Goal: Task Accomplishment & Management: Manage account settings

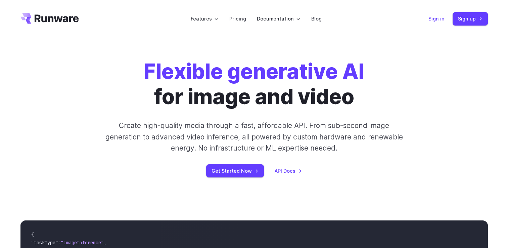
click at [438, 18] on link "Sign in" at bounding box center [436, 19] width 16 height 8
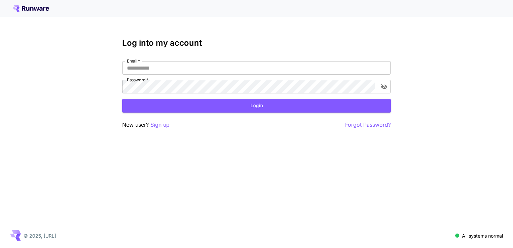
click at [162, 123] on p "Sign up" at bounding box center [159, 124] width 19 height 8
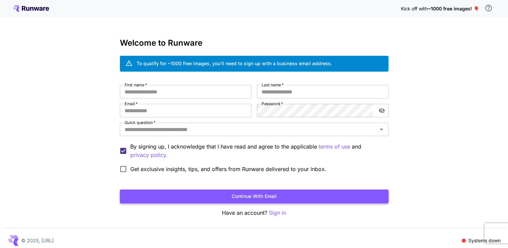
scroll to position [4, 0]
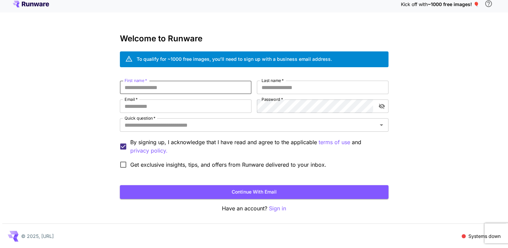
click at [151, 86] on input "First name   *" at bounding box center [185, 87] width 131 height 13
type input "*******"
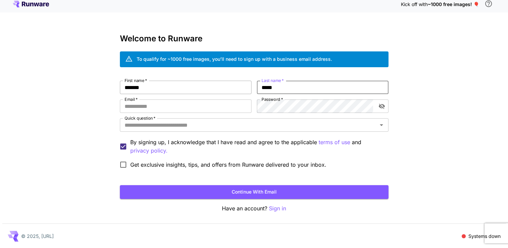
type input "*****"
type input "**********"
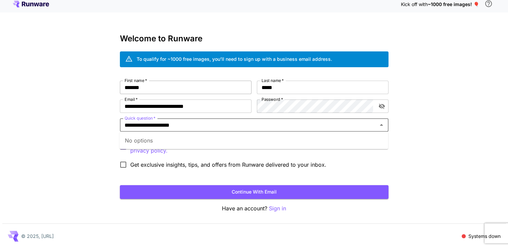
type input "**********"
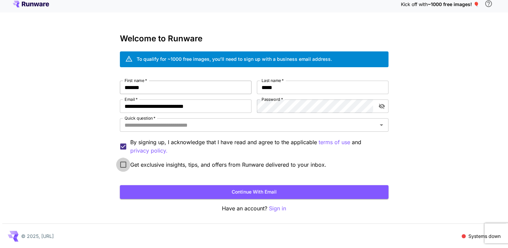
click at [120, 185] on button "Continue with email" at bounding box center [254, 192] width 268 height 14
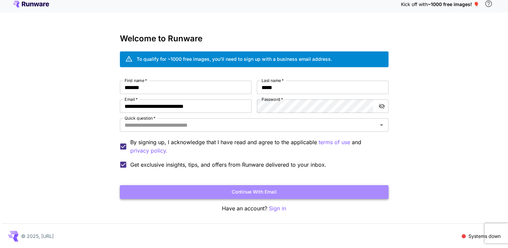
click at [217, 191] on button "Continue with email" at bounding box center [254, 192] width 268 height 14
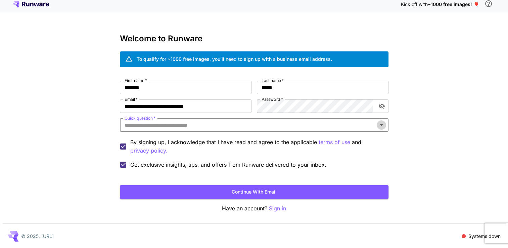
click at [380, 123] on icon "Open" at bounding box center [381, 125] width 8 height 8
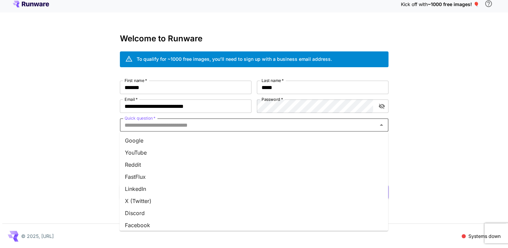
click at [181, 149] on li "YouTube" at bounding box center [253, 152] width 268 height 12
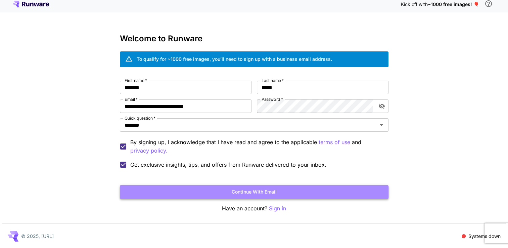
click at [258, 190] on button "Continue with email" at bounding box center [254, 192] width 268 height 14
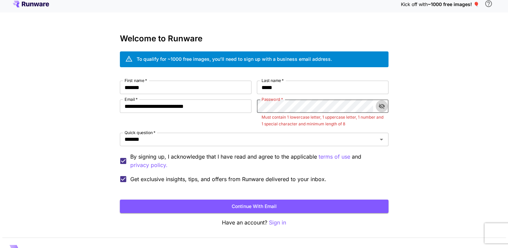
click at [377, 107] on button "toggle password visibility" at bounding box center [381, 106] width 12 height 12
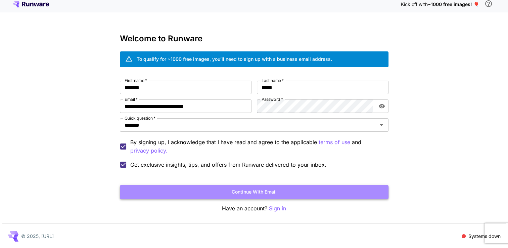
click at [270, 194] on button "Continue with email" at bounding box center [254, 192] width 268 height 14
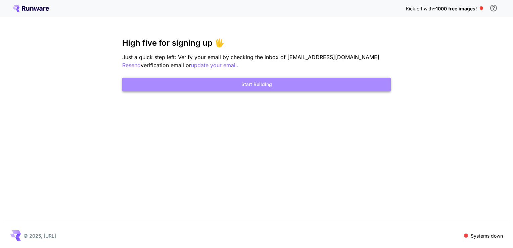
click at [271, 81] on button "Start Building" at bounding box center [256, 84] width 268 height 14
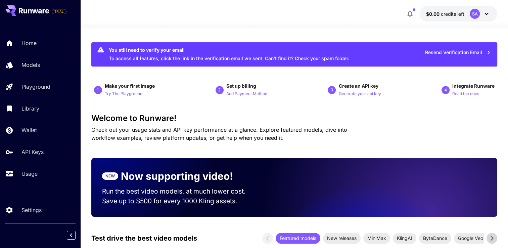
click at [331, 91] on p "3" at bounding box center [331, 90] width 2 height 6
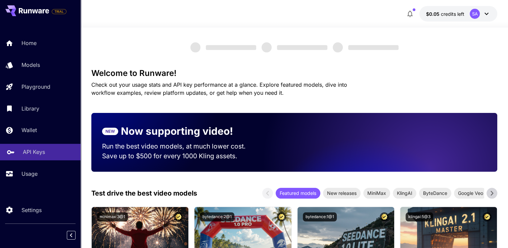
click at [47, 147] on link "API Keys" at bounding box center [40, 152] width 81 height 16
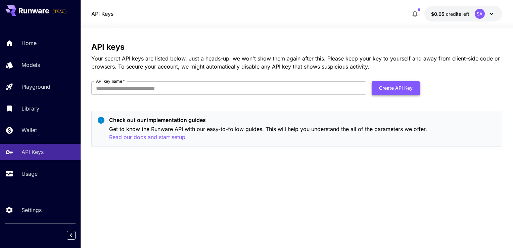
click at [396, 85] on button "Create API Key" at bounding box center [395, 88] width 48 height 14
type input "*********"
click at [382, 86] on button "Create API Key" at bounding box center [395, 88] width 48 height 14
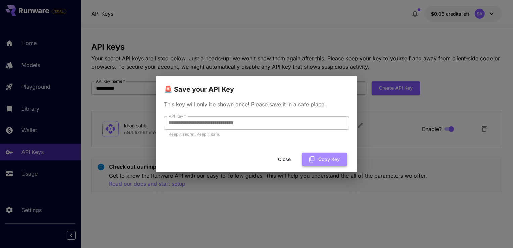
click at [323, 160] on button "Copy Key" at bounding box center [324, 159] width 45 height 14
click at [290, 161] on button "Close" at bounding box center [284, 159] width 30 height 14
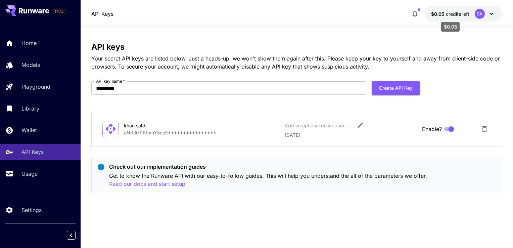
click at [466, 14] on span "credits left" at bounding box center [456, 14] width 23 height 6
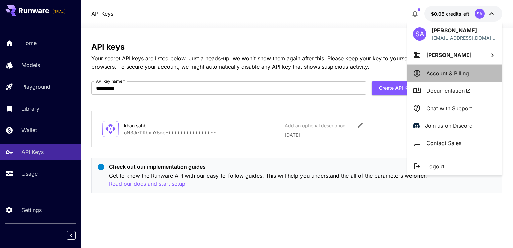
click at [457, 70] on p "Account & Billing" at bounding box center [447, 73] width 43 height 8
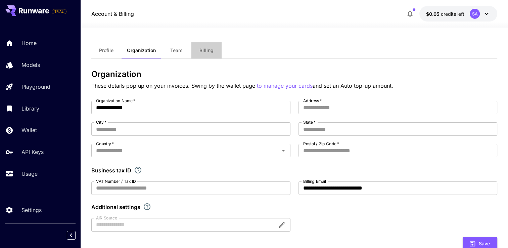
click at [201, 51] on span "Billing" at bounding box center [206, 50] width 14 height 6
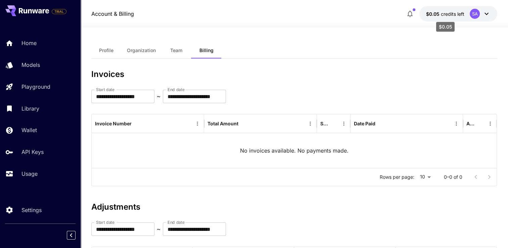
click at [440, 13] on span "$0.05" at bounding box center [433, 14] width 15 height 6
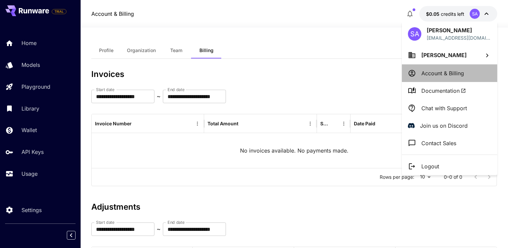
click at [438, 73] on p "Account & Billing" at bounding box center [442, 73] width 43 height 8
